Goal: Task Accomplishment & Management: Manage account settings

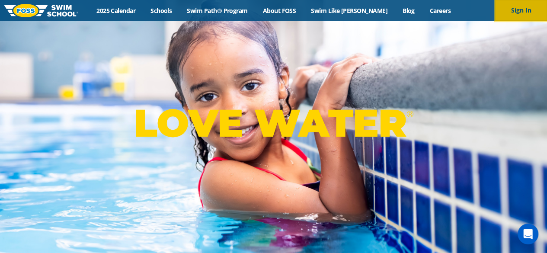
click at [522, 8] on button "Sign In" at bounding box center [521, 10] width 52 height 21
click at [514, 5] on button "Sign In" at bounding box center [521, 10] width 52 height 21
